Goal: Information Seeking & Learning: Compare options

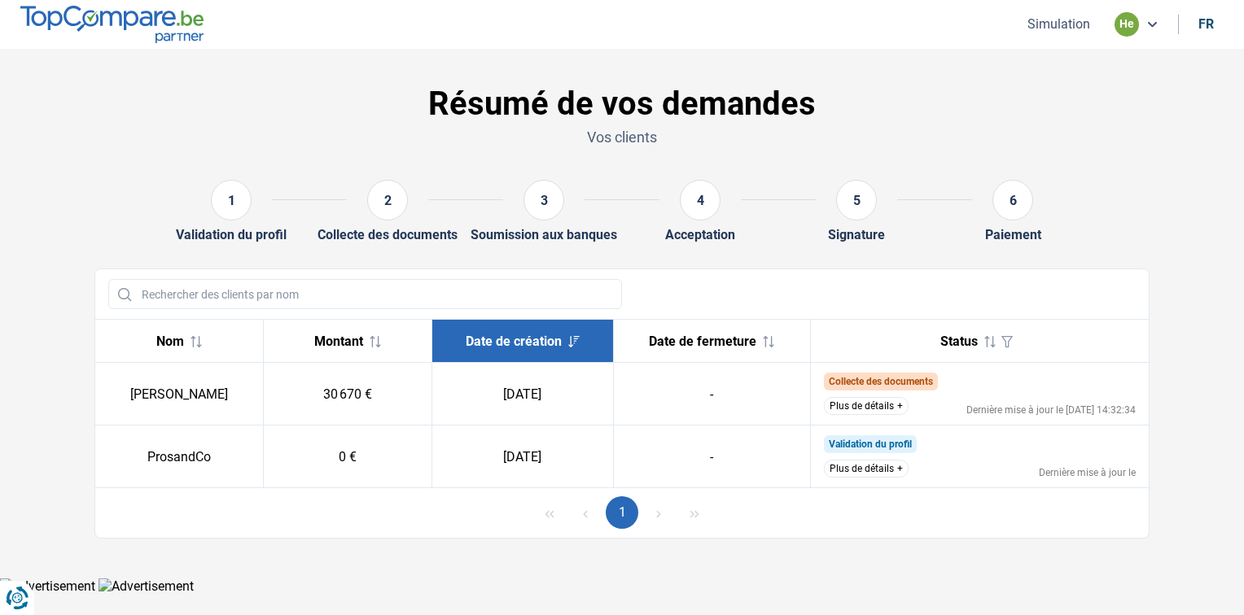
click at [859, 400] on button "Plus de détails" at bounding box center [866, 406] width 85 height 18
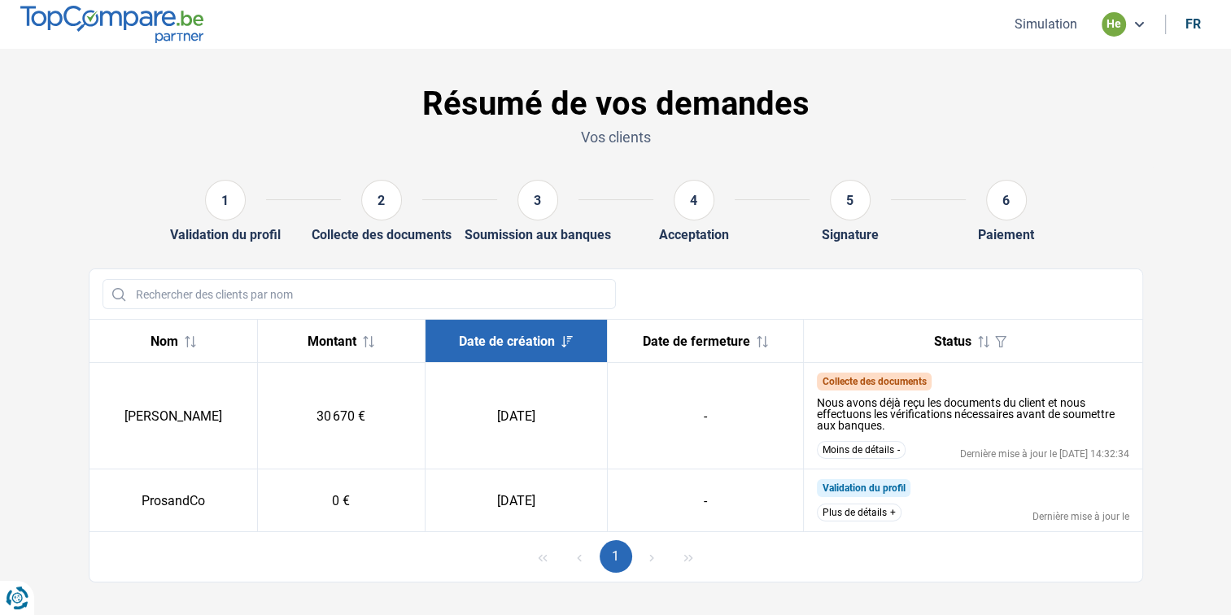
click at [861, 522] on td "Validation du profil Plus de détails Dernière mise à jour le" at bounding box center [973, 501] width 339 height 63
click at [856, 513] on button "Plus de détails" at bounding box center [859, 513] width 85 height 18
click at [861, 523] on button "Moins de détails" at bounding box center [861, 523] width 89 height 18
